Goal: Manage account settings

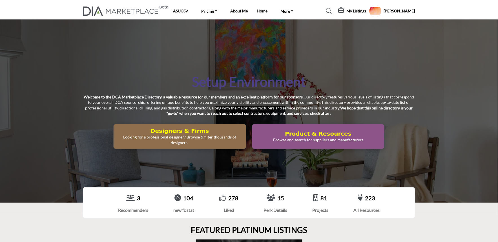
drag, startPoint x: 193, startPoint y: 77, endPoint x: 377, endPoint y: 111, distance: 187.2
click at [377, 111] on div "Setup Environment Welcome to the DCA Marketplace Directory, a valuable resource…" at bounding box center [249, 111] width 332 height 76
click at [356, 111] on p "Welcome to the DCA Marketplace Directory, a valuable resource for our members a…" at bounding box center [249, 105] width 332 height 22
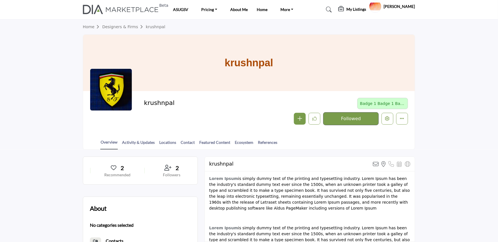
click at [0, 0] on div at bounding box center [0, 0] width 0 height 0
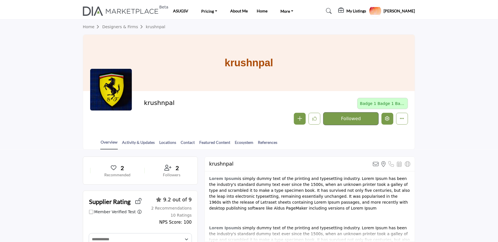
click at [388, 120] on icon "Edit company" at bounding box center [388, 118] width 5 height 5
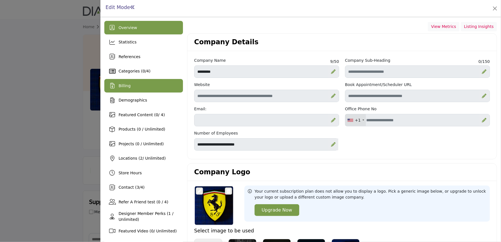
click at [146, 81] on div "Billing" at bounding box center [143, 86] width 79 height 14
